Goal: Transaction & Acquisition: Purchase product/service

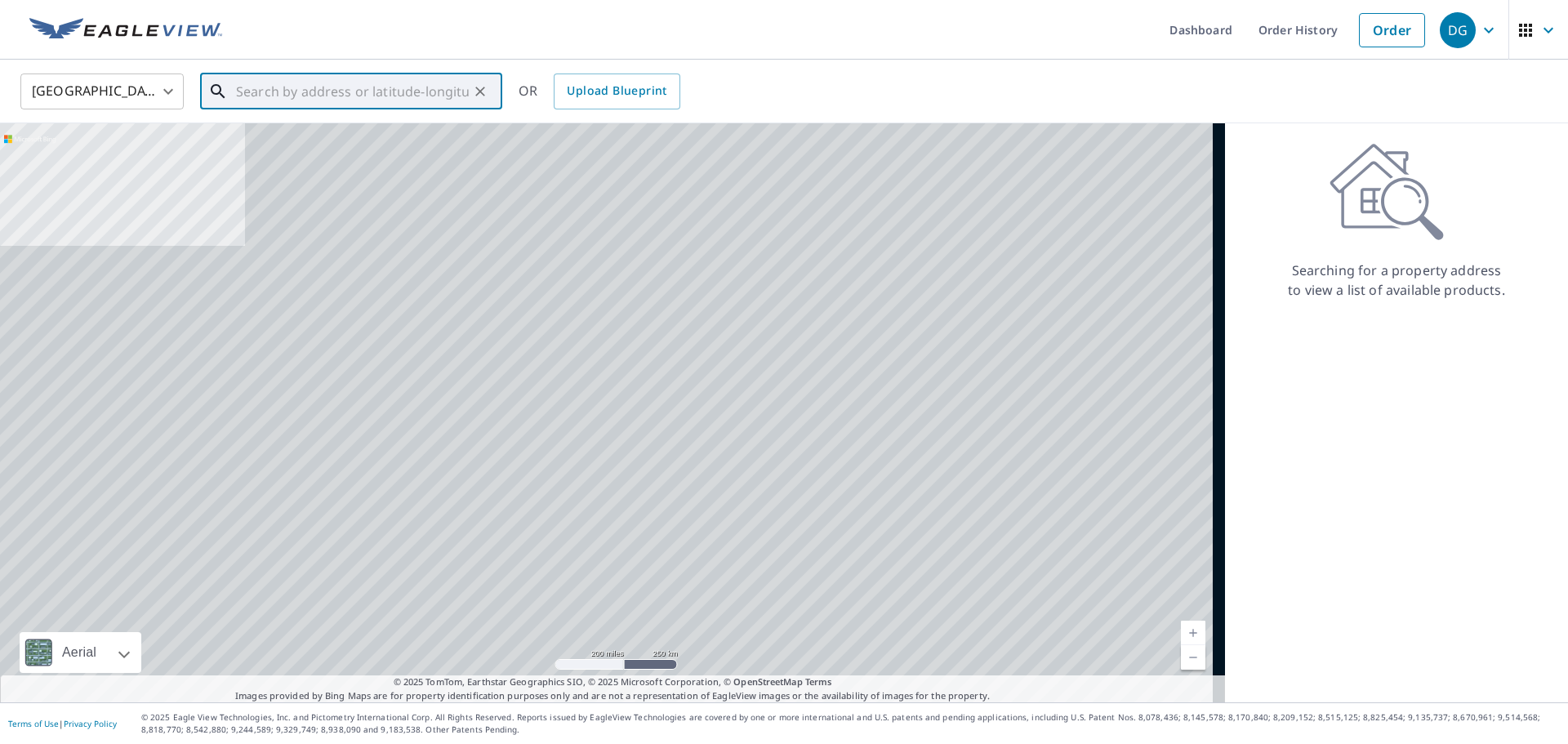
click at [264, 93] on input "text" at bounding box center [352, 92] width 233 height 46
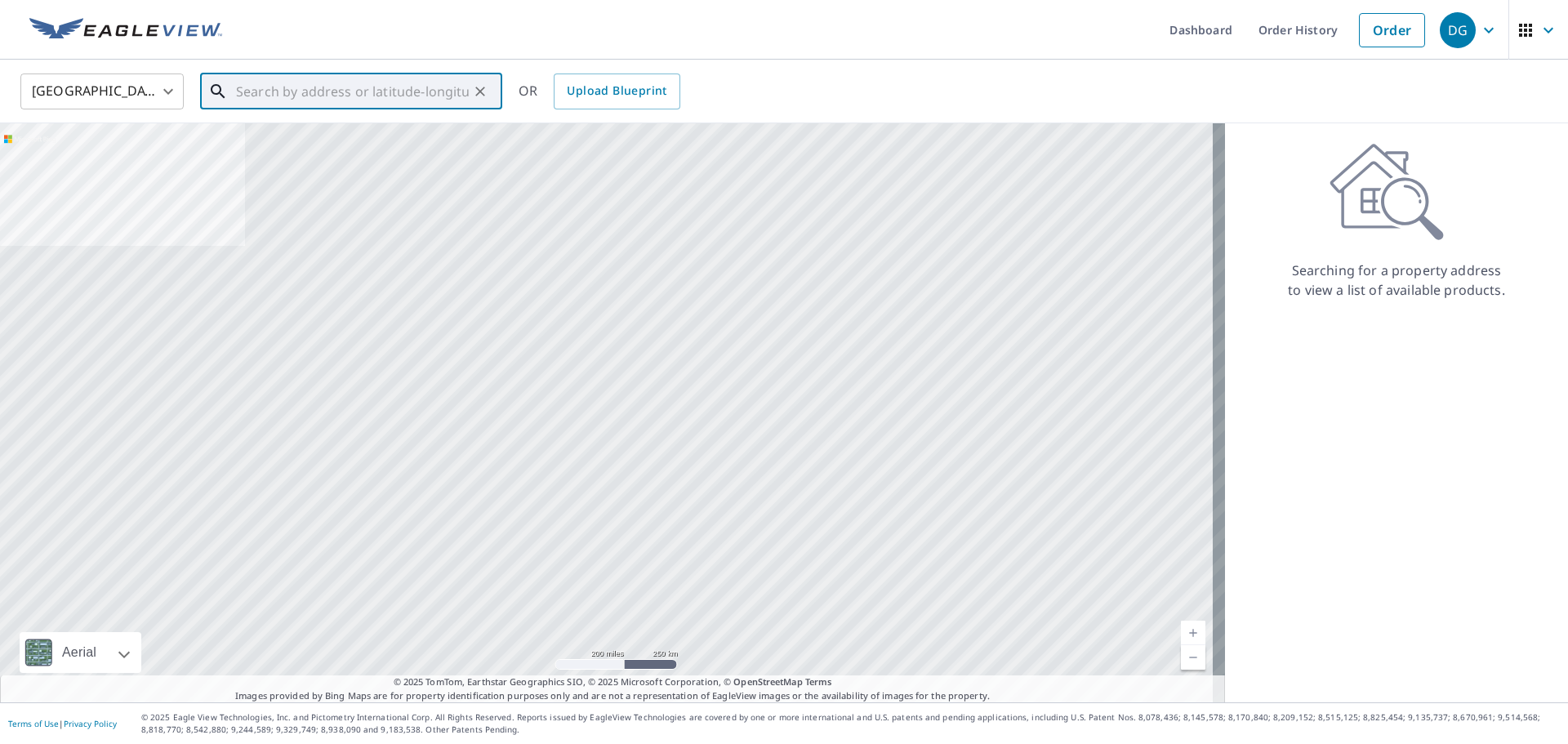
paste input "[STREET_ADDRESS]"
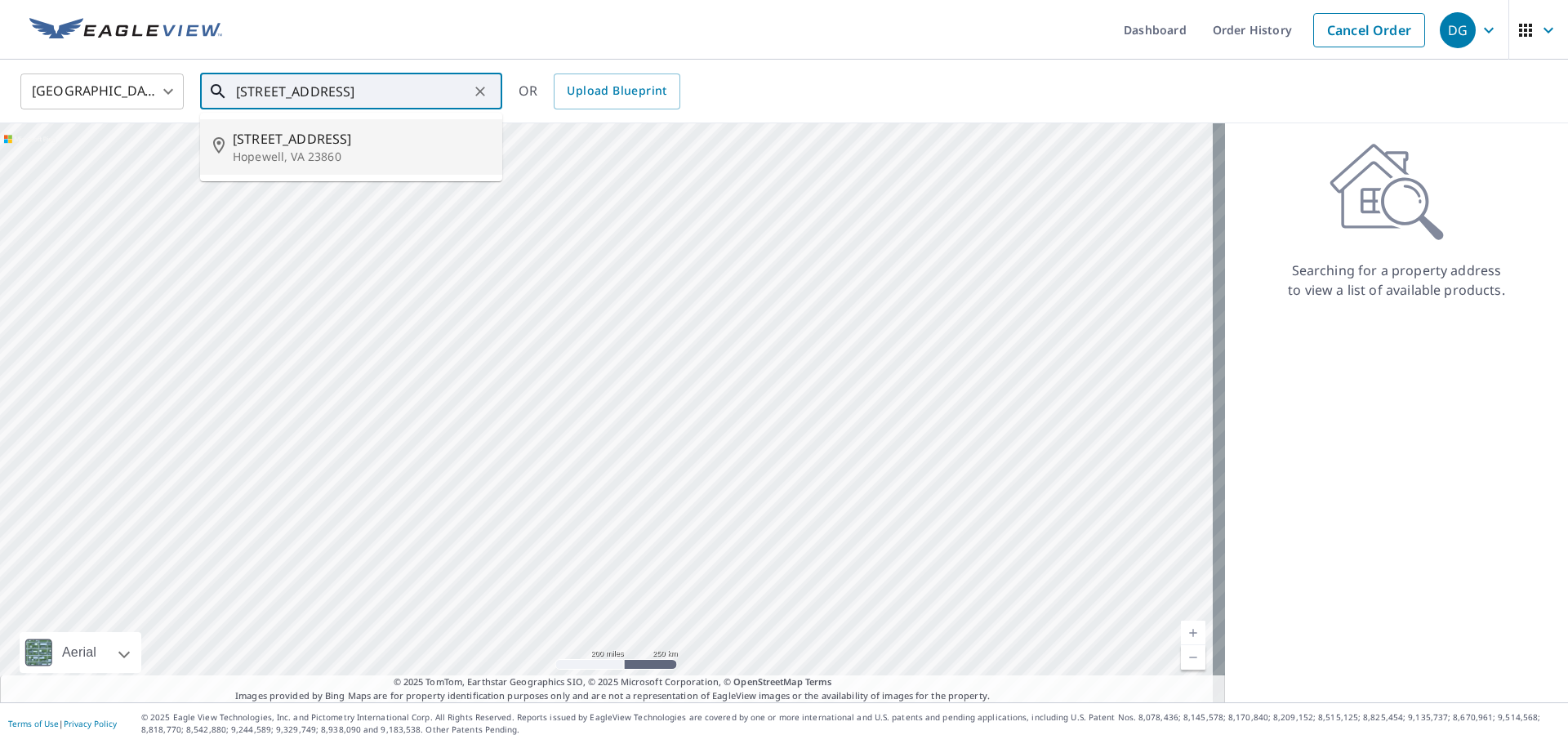
click at [331, 167] on li "[STREET_ADDRESS]" at bounding box center [351, 147] width 303 height 56
type input "[STREET_ADDRESS]"
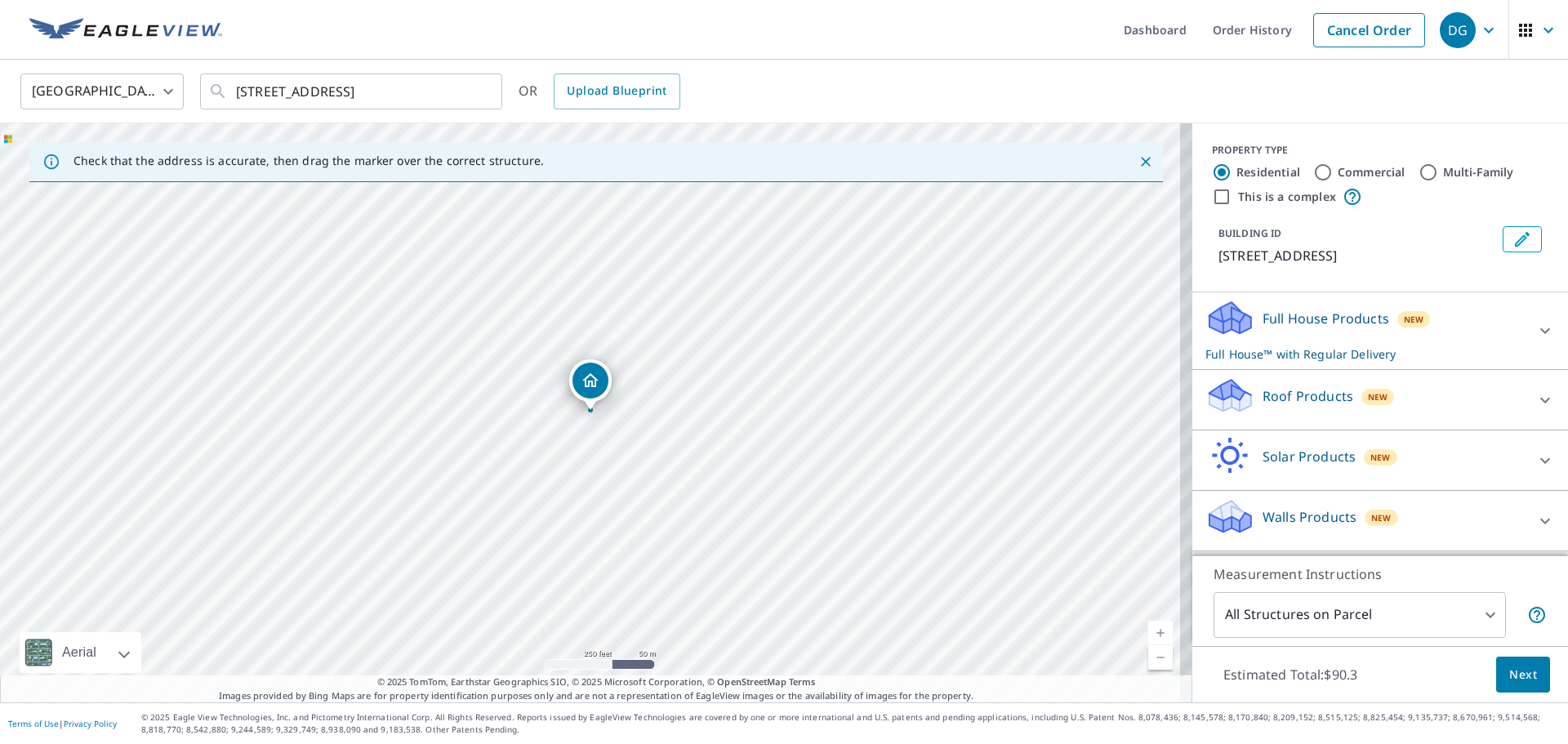
click at [1361, 405] on div "New" at bounding box center [1378, 396] width 34 height 16
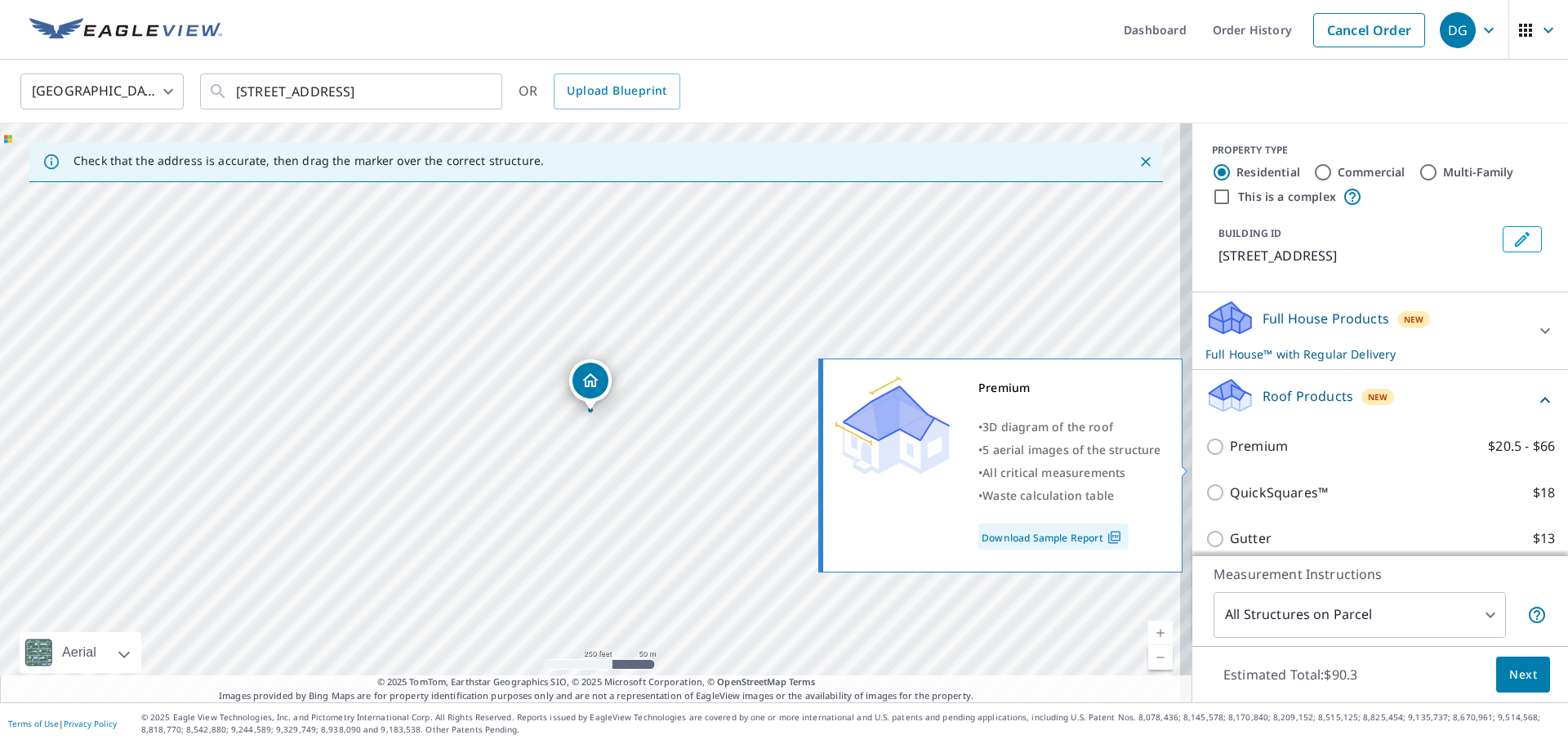
click at [1229, 456] on p "Premium" at bounding box center [1258, 446] width 58 height 20
click at [1224, 456] on input "Premium $20.5 - $66" at bounding box center [1217, 446] width 25 height 20
checkbox input "true"
checkbox input "false"
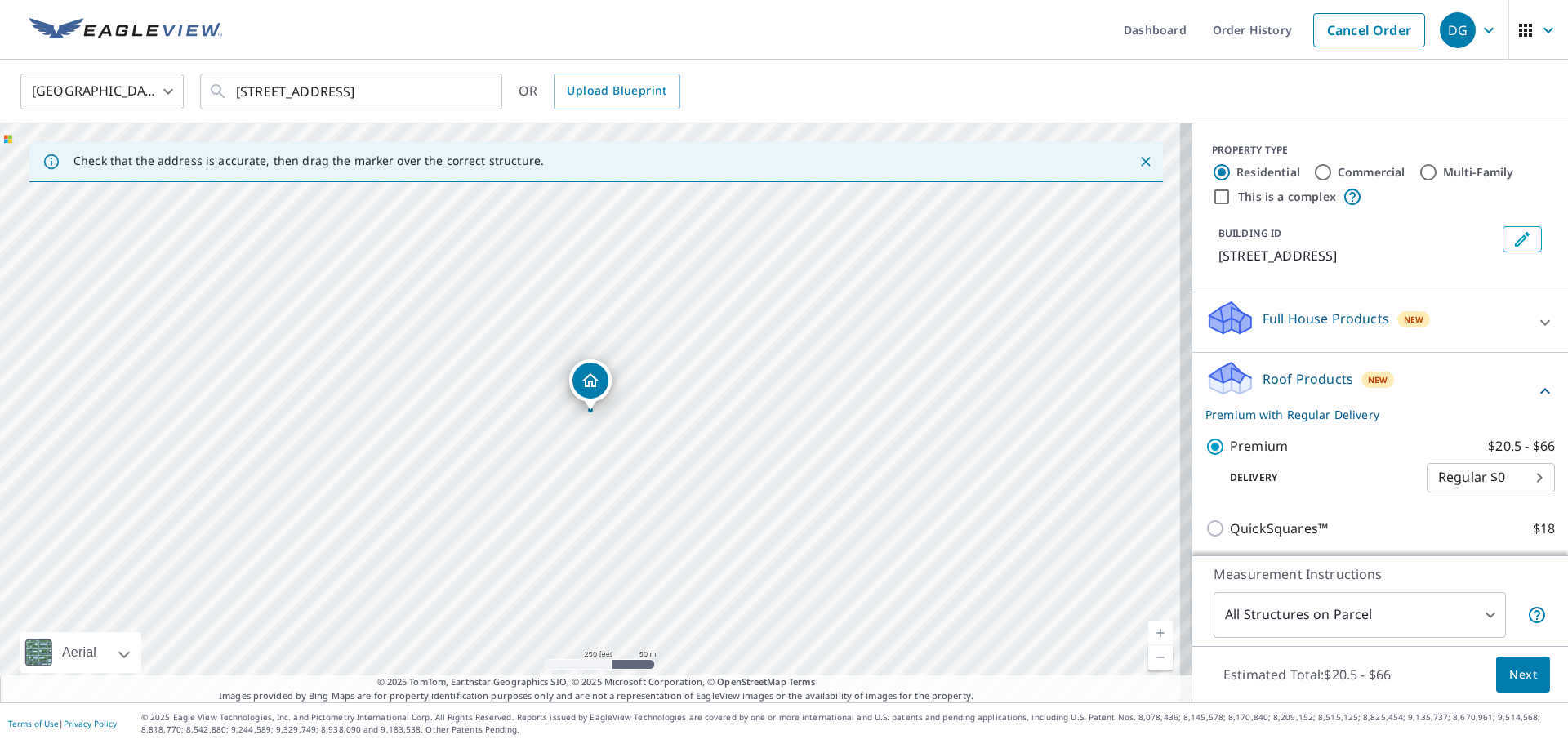
click at [1509, 665] on span "Next" at bounding box center [1523, 675] width 28 height 20
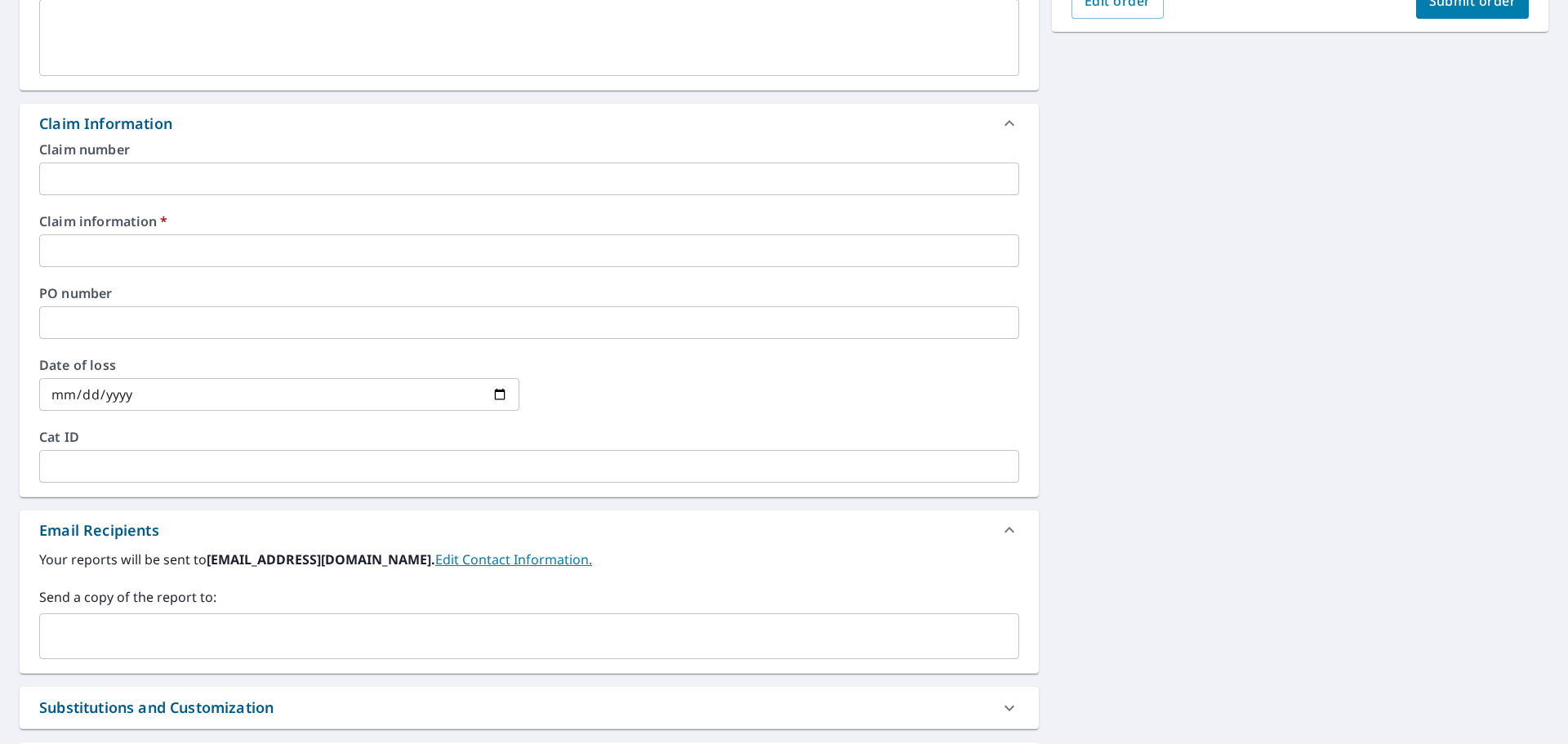
scroll to position [571, 0]
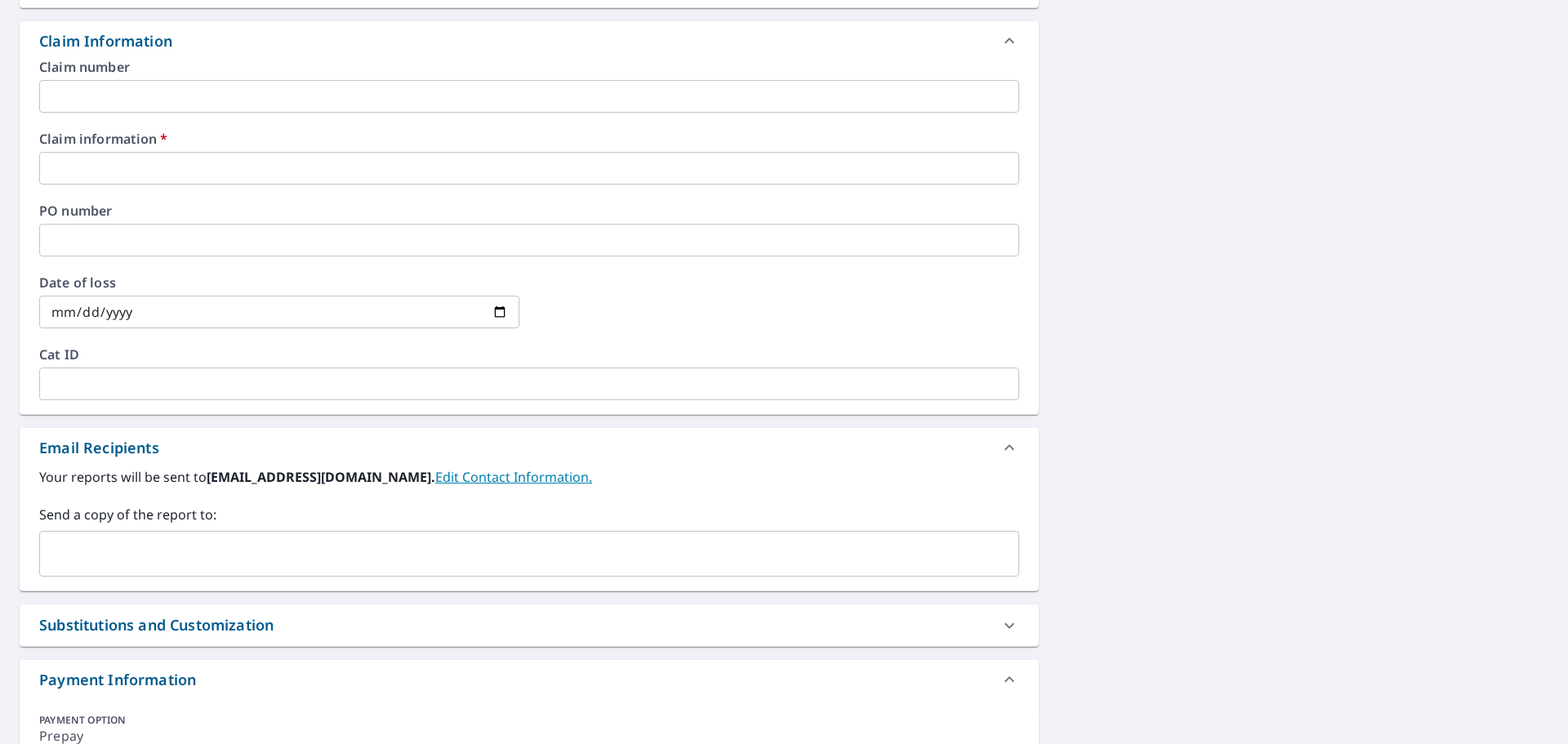
click at [152, 164] on input "text" at bounding box center [528, 168] width 980 height 33
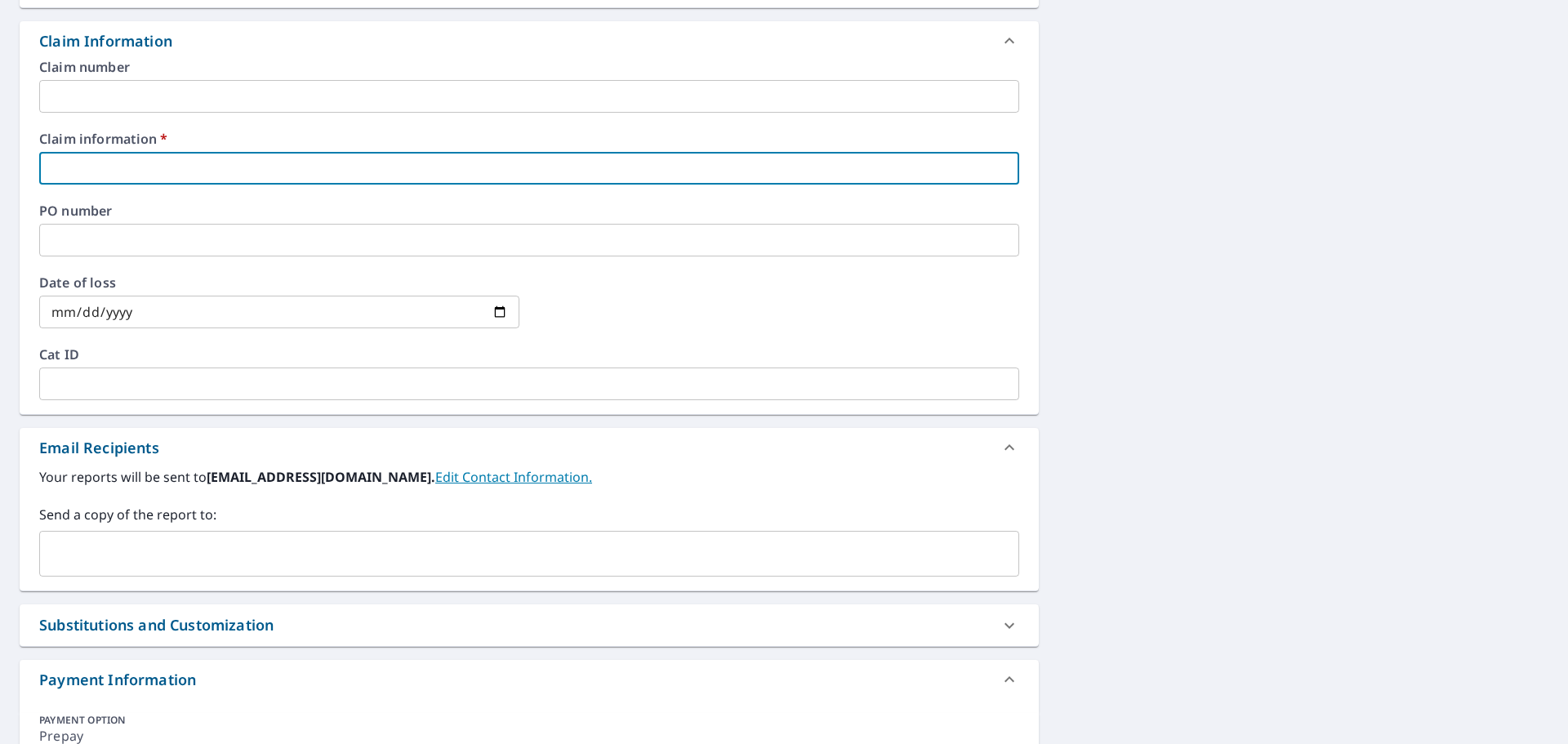
type input "[PERSON_NAME]"
checkbox input "true"
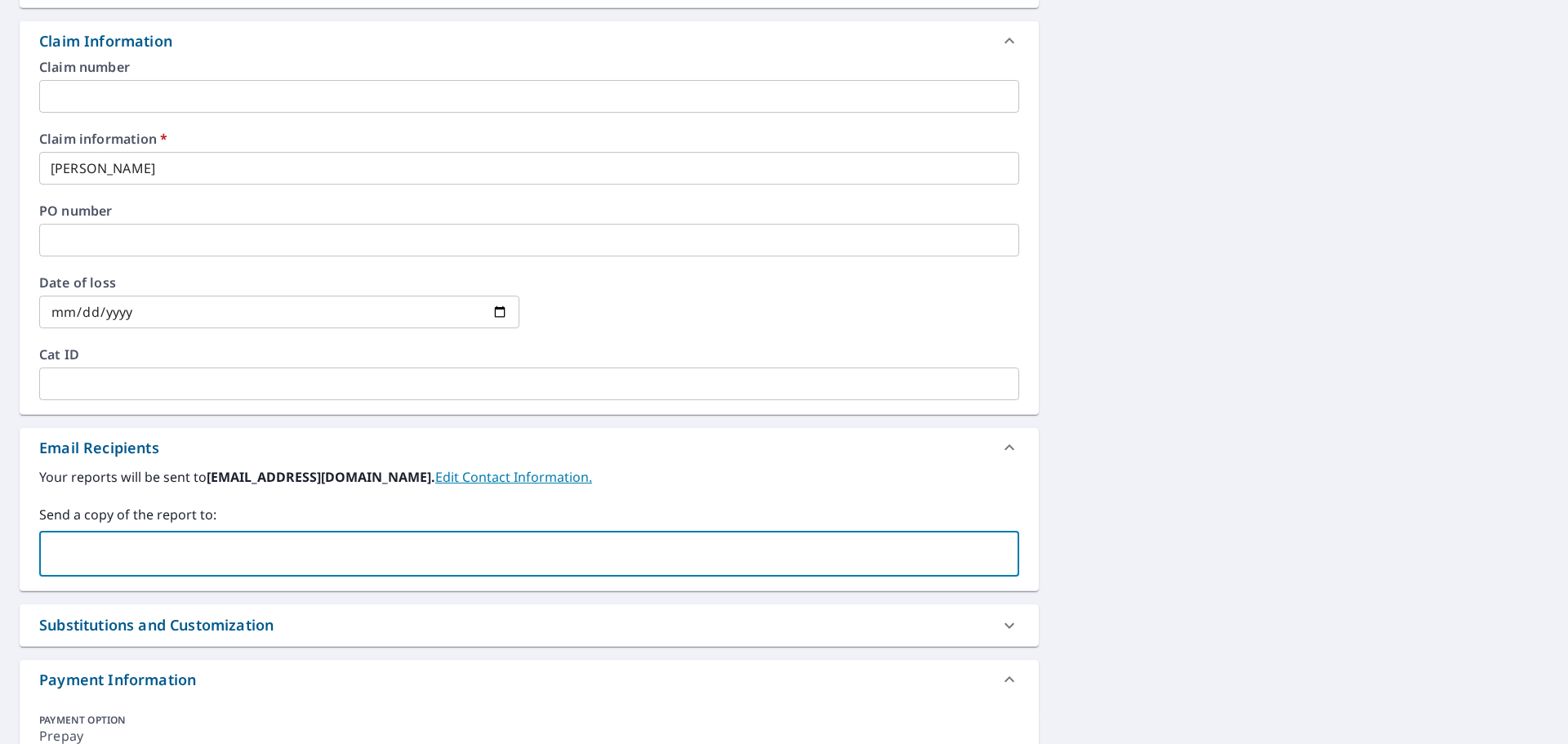
click at [114, 562] on input "text" at bounding box center [517, 553] width 941 height 31
type input "[PERSON_NAME][EMAIL_ADDRESS][PERSON_NAME][DOMAIN_NAME]"
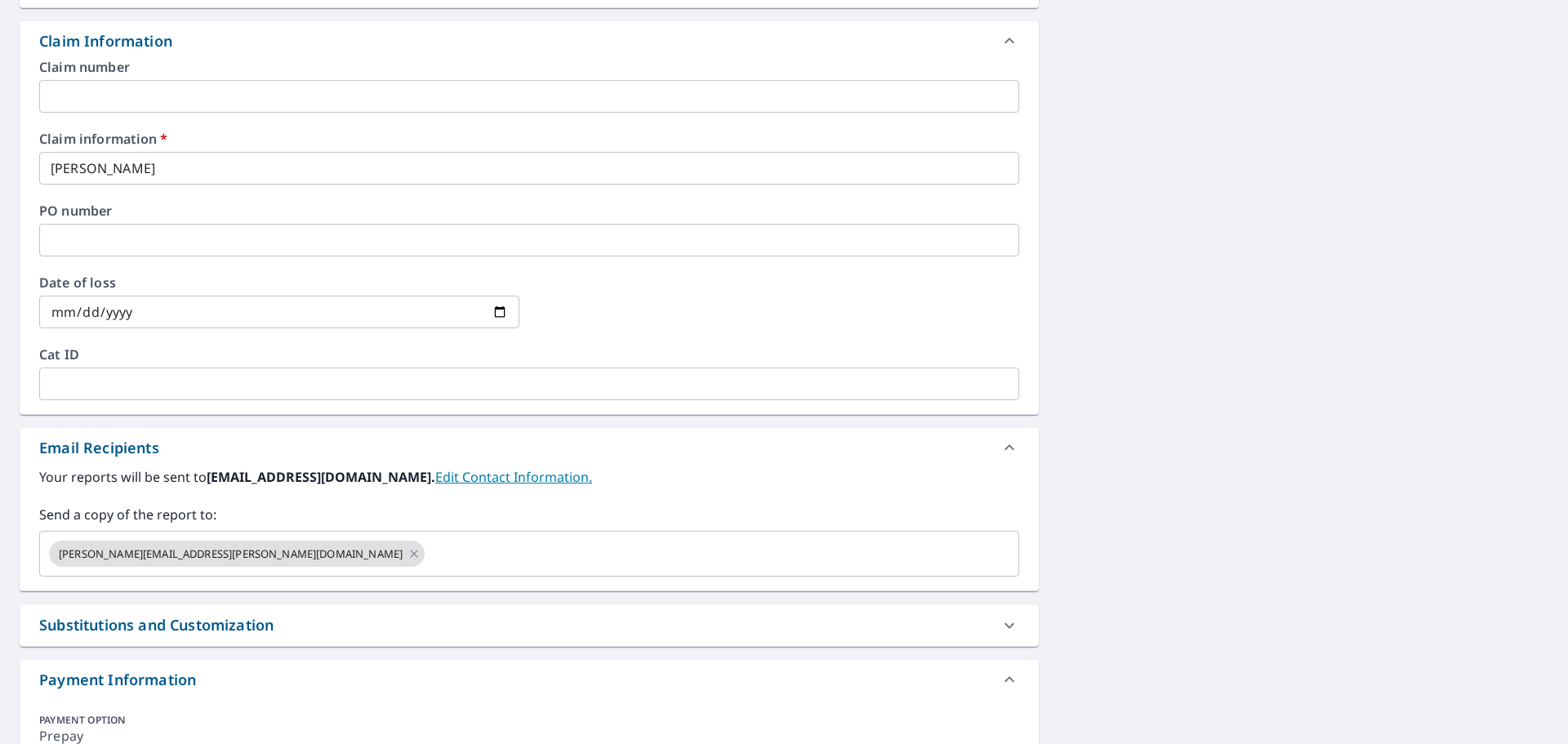
click at [1317, 481] on div "[STREET_ADDRESS][GEOGRAPHIC_DATA] A standard road map Aerial A detailed look fr…" at bounding box center [784, 201] width 1568 height 1243
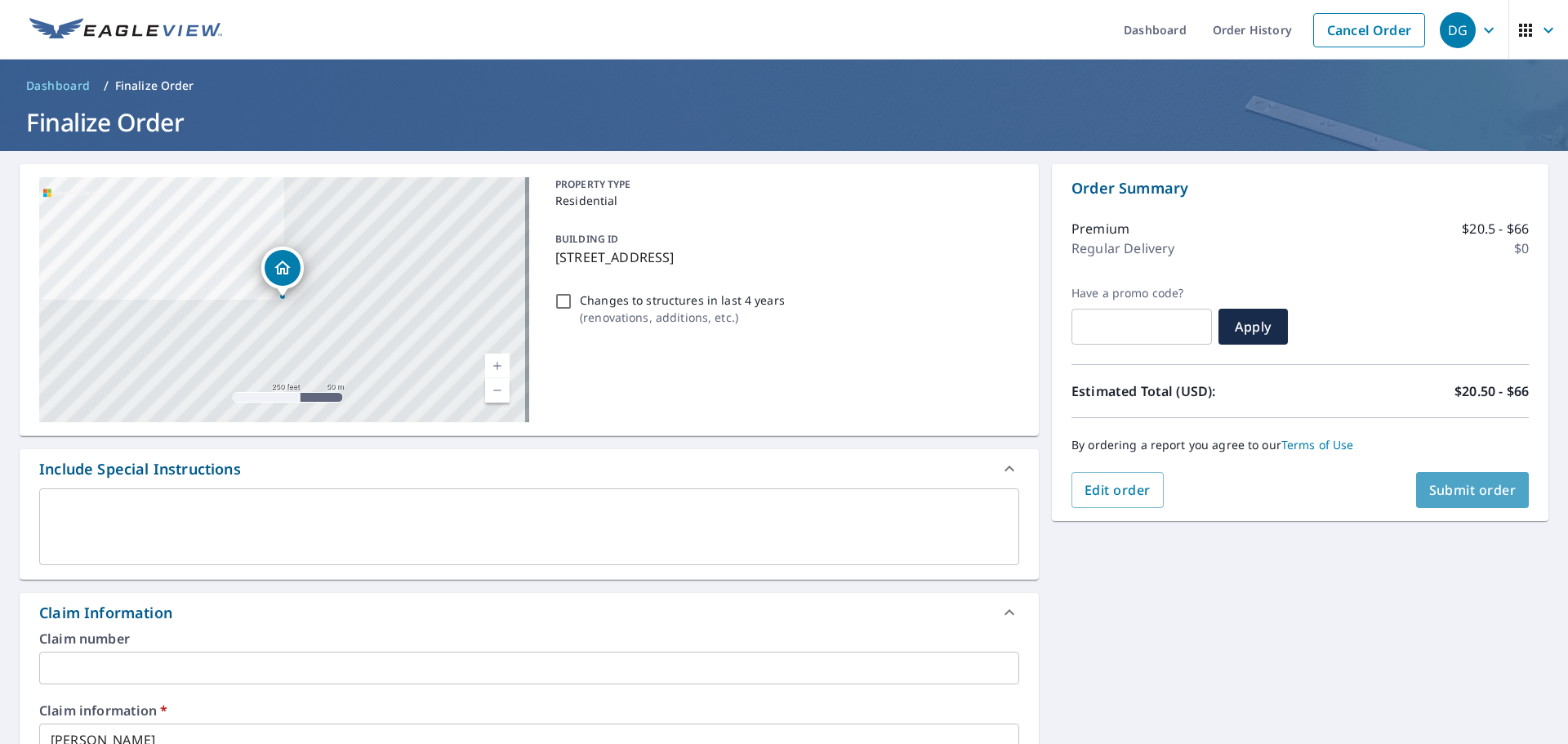
click at [1464, 476] on button "Submit order" at bounding box center [1473, 490] width 114 height 36
checkbox input "true"
